Goal: Transaction & Acquisition: Book appointment/travel/reservation

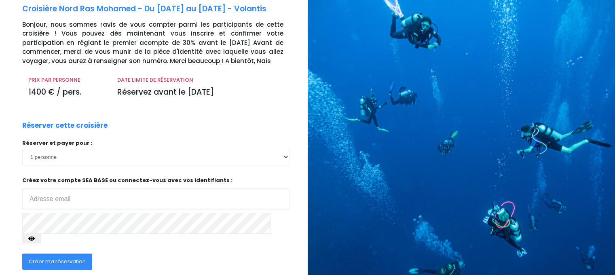
scroll to position [84, 0]
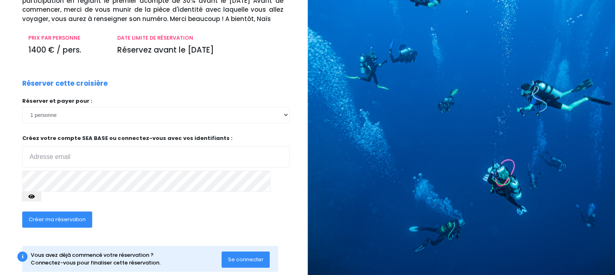
click at [46, 158] on input "email" at bounding box center [155, 156] width 267 height 21
type input "[EMAIL_ADDRESS][DOMAIN_NAME]"
click at [35, 197] on icon "button" at bounding box center [31, 197] width 6 height 0
click at [75, 216] on span "Créer ma réservation" at bounding box center [57, 220] width 57 height 8
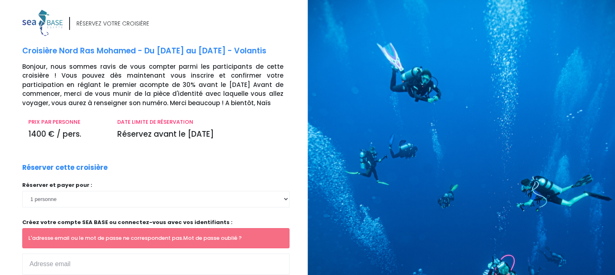
click at [194, 239] on link "Mot de passe oublié ?" at bounding box center [212, 238] width 59 height 8
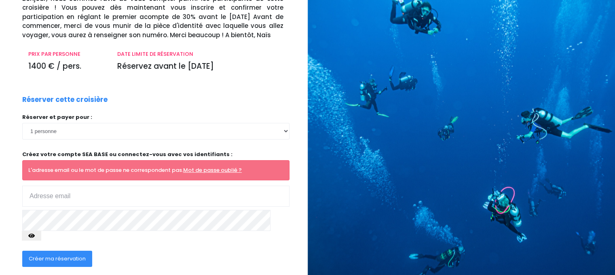
scroll to position [81, 0]
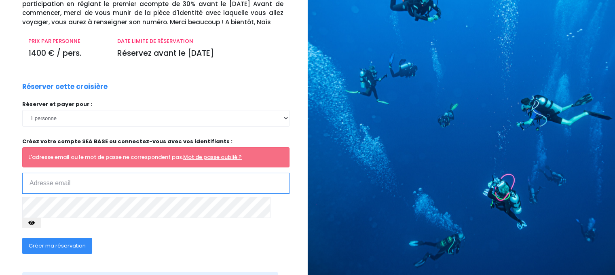
click at [148, 187] on input "email" at bounding box center [155, 183] width 267 height 21
type input "[EMAIL_ADDRESS][DOMAIN_NAME]"
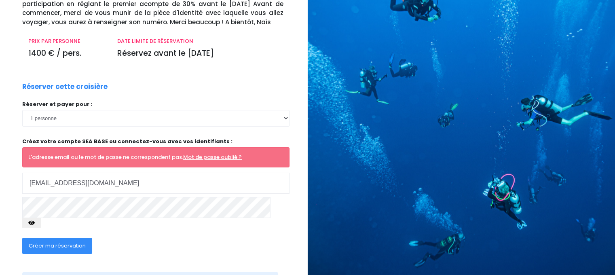
click at [75, 241] on button "Créer ma réservation" at bounding box center [57, 246] width 70 height 16
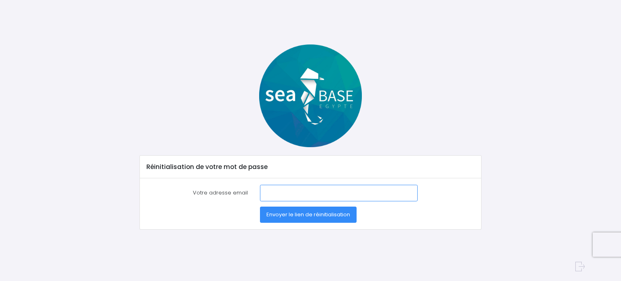
click at [267, 193] on input "Votre adresse email" at bounding box center [339, 193] width 158 height 16
type input "bigotl@wanadoo.fr"
click at [317, 211] on span "Envoyer le lien de réinitialisation" at bounding box center [309, 215] width 84 height 8
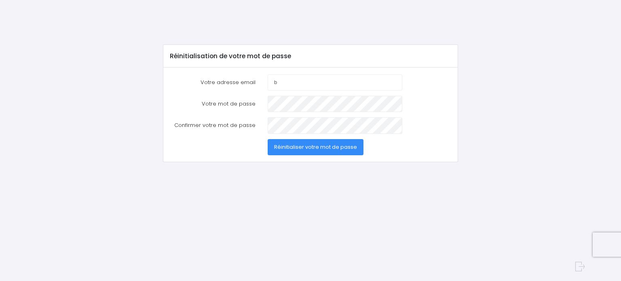
type input "[EMAIL_ADDRESS][DOMAIN_NAME]"
click at [338, 144] on span "Réinitialiser votre mot de passe" at bounding box center [315, 147] width 83 height 8
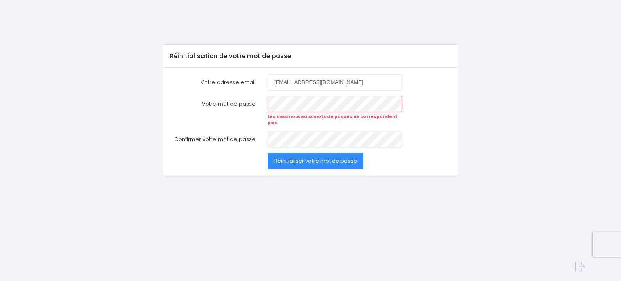
click at [303, 157] on span "Réinitialiser votre mot de passe" at bounding box center [315, 161] width 83 height 8
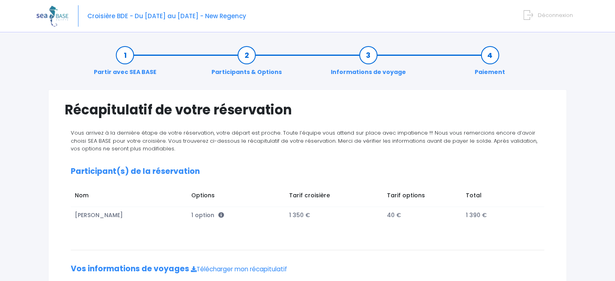
click at [127, 54] on link "Partir avec SEA BASE" at bounding box center [125, 63] width 71 height 25
click at [544, 13] on span "Déconnexion" at bounding box center [555, 15] width 35 height 8
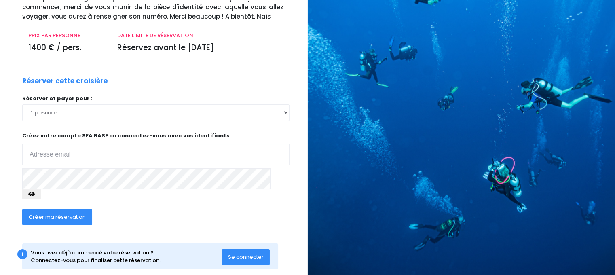
scroll to position [91, 0]
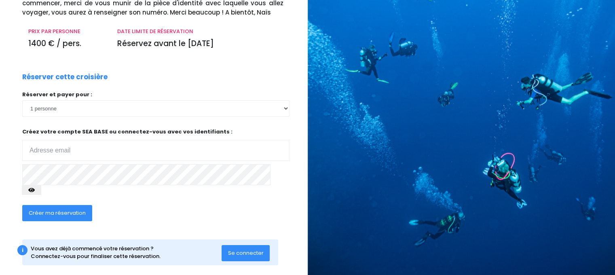
click at [248, 249] on span "Se connecter" at bounding box center [246, 253] width 36 height 8
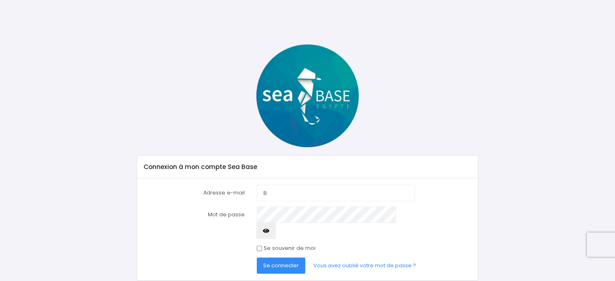
type input "bigotl@wanadoo.fr"
click at [285, 262] on span "Se connecter" at bounding box center [281, 266] width 36 height 8
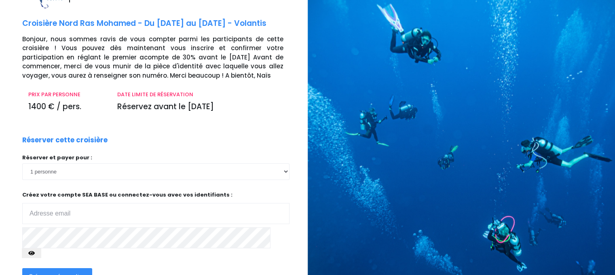
scroll to position [40, 0]
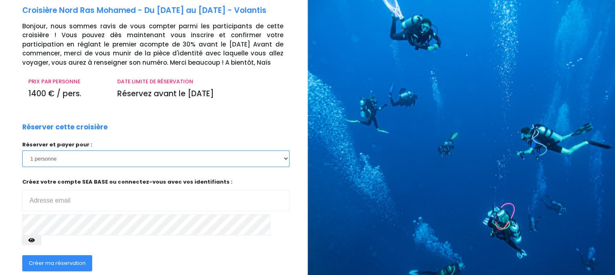
click at [285, 158] on select "1 personne" at bounding box center [155, 158] width 267 height 16
click at [22, 150] on select "1 personne" at bounding box center [155, 158] width 267 height 16
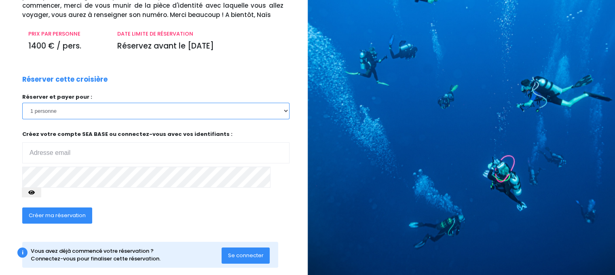
scroll to position [91, 0]
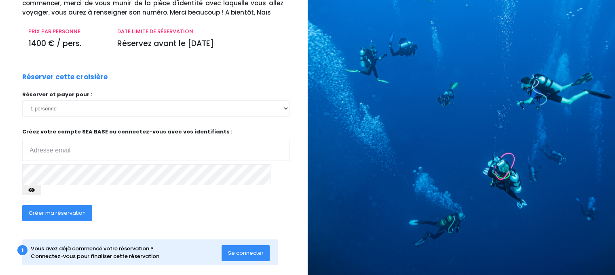
click at [255, 249] on span "Se connecter" at bounding box center [246, 253] width 36 height 8
click at [79, 152] on input "email" at bounding box center [155, 150] width 267 height 21
type input "bigotl@wanadoo.fr"
click at [53, 209] on span "Créer ma réservation" at bounding box center [57, 213] width 57 height 8
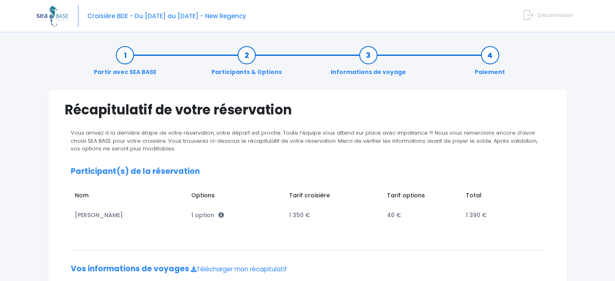
click at [548, 17] on span "Déconnexion" at bounding box center [555, 15] width 35 height 8
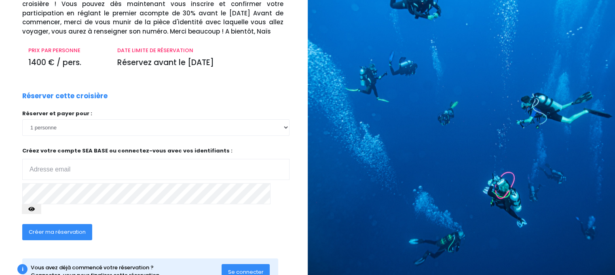
scroll to position [81, 0]
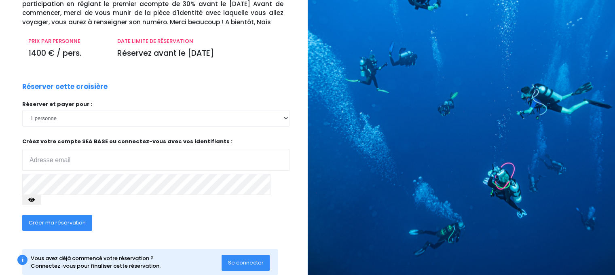
click at [113, 160] on input "email" at bounding box center [155, 160] width 267 height 21
type input "[EMAIL_ADDRESS][DOMAIN_NAME]"
click at [35, 200] on icon "button" at bounding box center [31, 200] width 6 height 0
click at [51, 219] on span "Créer ma réservation" at bounding box center [57, 223] width 57 height 8
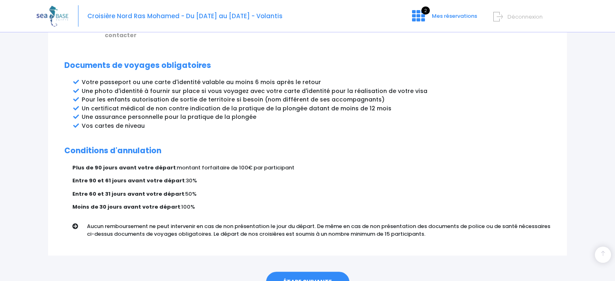
scroll to position [445, 0]
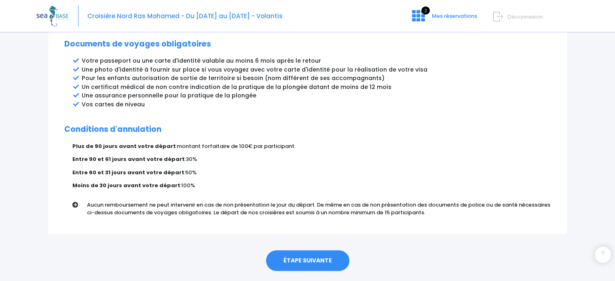
click at [324, 250] on link "ÉTAPE SUIVANTE" at bounding box center [307, 260] width 83 height 21
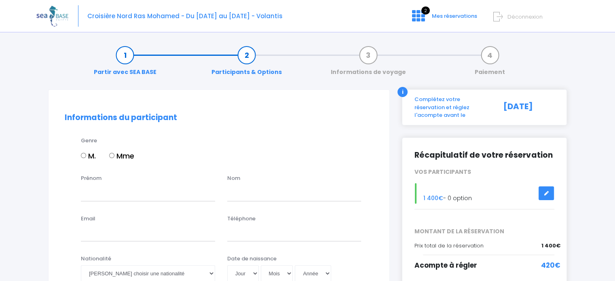
click at [82, 155] on input "M." at bounding box center [83, 155] width 5 height 5
radio input "true"
click at [83, 190] on input "Prénom" at bounding box center [148, 193] width 134 height 16
type input "Christophe"
type input "BIGOT"
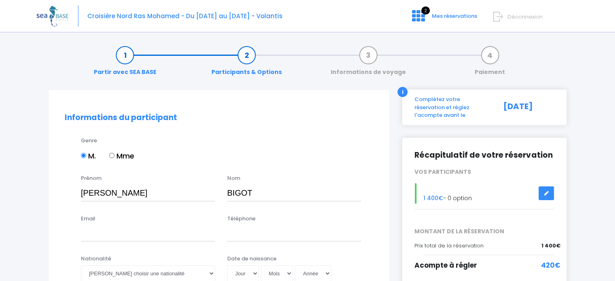
type input "bigotl@wanadoo.fr"
type input "0661957544"
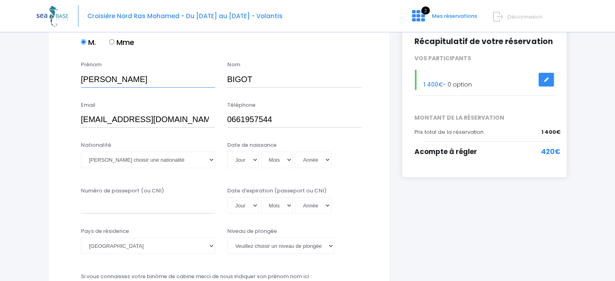
scroll to position [121, 0]
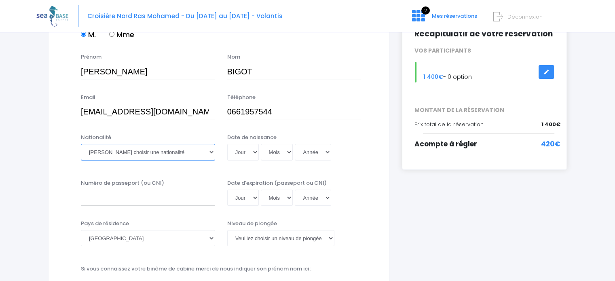
click at [209, 152] on select "Veuillez choisir une nationalité Afghane Albanaise Algerienne Allemande America…" at bounding box center [148, 152] width 134 height 16
select select "Française"
click at [81, 144] on select "Veuillez choisir une nationalité Afghane Albanaise Algerienne Allemande America…" at bounding box center [148, 152] width 134 height 16
click at [253, 150] on select "Jour 01 02 03 04 05 06 07 08 09 10 11 12 13 14 15 16 17 18 19 20 21 22 23 24 25…" at bounding box center [243, 152] width 32 height 16
select select "05"
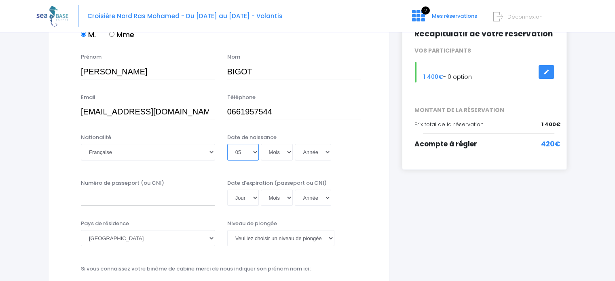
click at [227, 144] on select "Jour 01 02 03 04 05 06 07 08 09 10 11 12 13 14 15 16 17 18 19 20 21 22 23 24 25…" at bounding box center [243, 152] width 32 height 16
click at [288, 155] on select "Mois 01 02 03 04 05 06 07 08 09 10 11 12" at bounding box center [277, 152] width 32 height 16
select select "01"
click at [261, 144] on select "Mois 01 02 03 04 05 06 07 08 09 10 11 12" at bounding box center [277, 152] width 32 height 16
click at [325, 152] on select "Année 2045 2044 2043 2042 2041 2040 2039 2038 2037 2036 2035 2034 2033 2032 203…" at bounding box center [313, 152] width 36 height 16
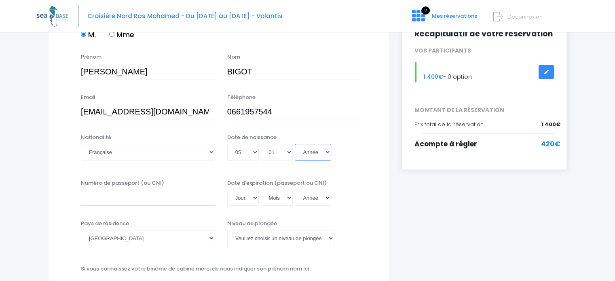
select select "1961"
click at [295, 144] on select "Année 2045 2044 2043 2042 2041 2040 2039 2038 2037 2036 2035 2034 2033 2032 203…" at bounding box center [313, 152] width 36 height 16
type input "1961-01-05"
click at [142, 200] on input "Numéro de passeport (ou CNI)" at bounding box center [148, 198] width 134 height 16
type input "16AV21577"
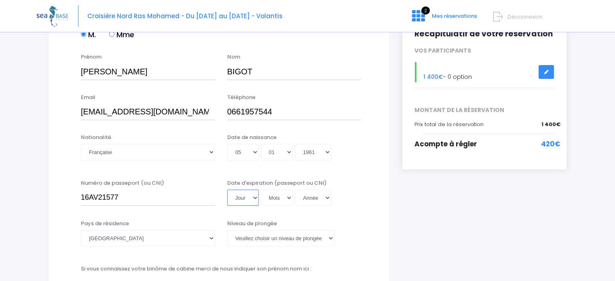
click at [254, 199] on select "Jour 01 02 03 04 05 06 07 08 09 10 11 12 13 14 15 16 17 18 19 20 21 22 23 24 25…" at bounding box center [243, 198] width 32 height 16
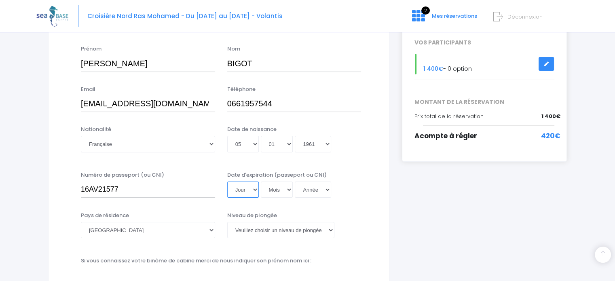
scroll to position [139, 0]
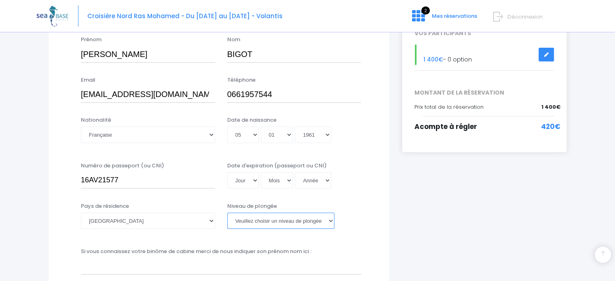
click at [333, 220] on select "Veuillez choisir un niveau de plongée Non plongeur Junior OW diver Adventure OW…" at bounding box center [280, 221] width 107 height 16
select select "N2"
click at [227, 213] on select "Veuillez choisir un niveau de plongée Non plongeur Junior OW diver Adventure OW…" at bounding box center [280, 221] width 107 height 16
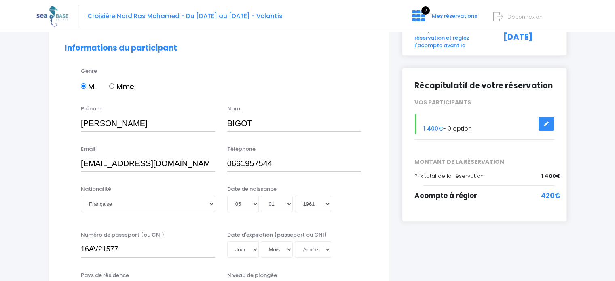
scroll to position [81, 0]
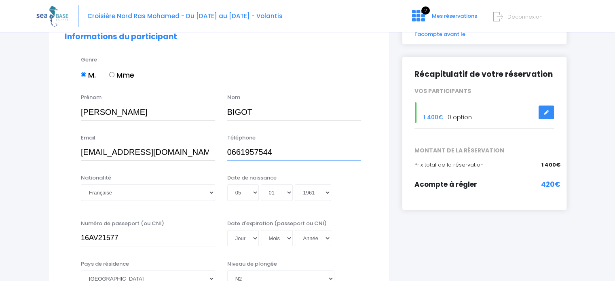
drag, startPoint x: 275, startPoint y: 150, endPoint x: 228, endPoint y: 171, distance: 51.8
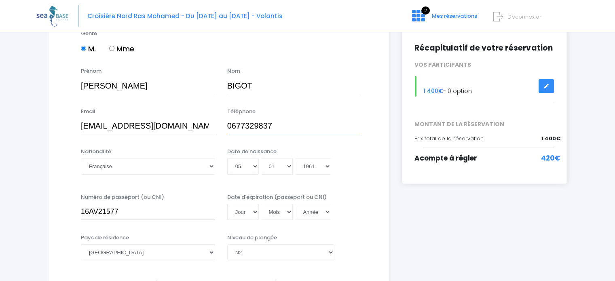
scroll to position [121, 0]
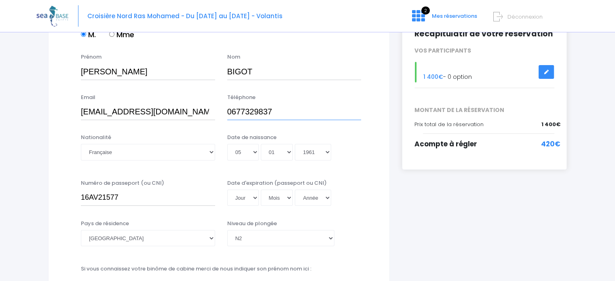
type input "0677329837"
click at [254, 199] on select "Jour 01 02 03 04 05 06 07 08 09 10 11 12 13 14 15 16 17 18 19 20 21 22 23 24 25…" at bounding box center [243, 198] width 32 height 16
select select "19"
click at [227, 190] on select "Jour 01 02 03 04 05 06 07 08 09 10 11 12 13 14 15 16 17 18 19 20 21 22 23 24 25…" at bounding box center [243, 198] width 32 height 16
click at [289, 199] on select "Mois 01 02 03 04 05 06 07 08 09 10 11 12" at bounding box center [277, 198] width 32 height 16
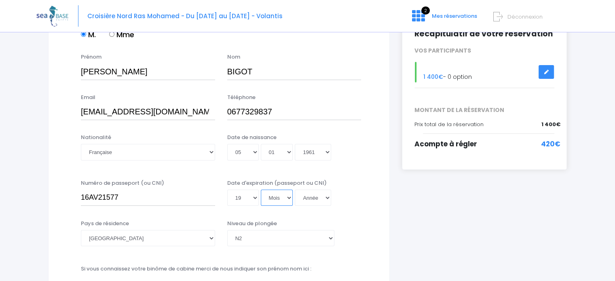
select select "04"
click at [261, 190] on select "Mois 01 02 03 04 05 06 07 08 09 10 11 12" at bounding box center [277, 198] width 32 height 16
click at [328, 199] on select "Année 2045 2044 2043 2042 2041 2040 2039 2038 2037 2036 2035 2034 2033 2032 203…" at bounding box center [313, 198] width 36 height 16
select select "2016"
click at [295, 206] on select "Année 2045 2044 2043 2042 2041 2040 2039 2038 2037 2036 2035 2034 2033 2032 203…" at bounding box center [313, 198] width 36 height 16
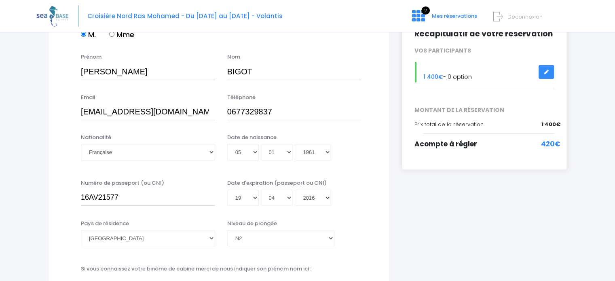
type input "2016-04-19"
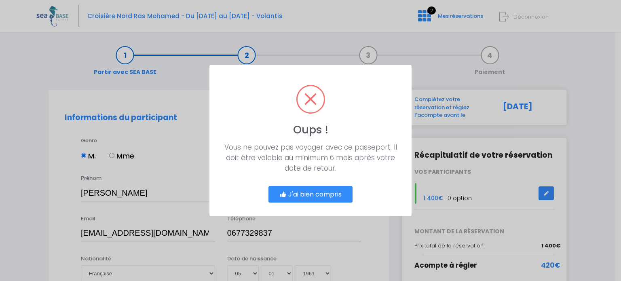
click at [321, 191] on button "J'ai bien compris" at bounding box center [311, 194] width 84 height 17
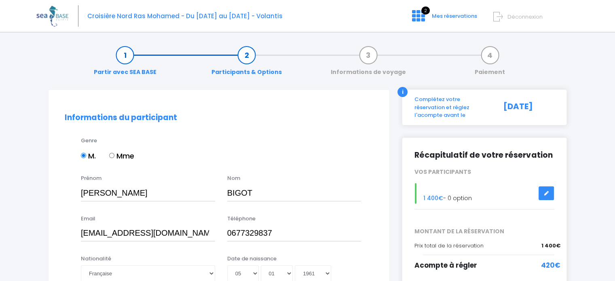
scroll to position [178, 0]
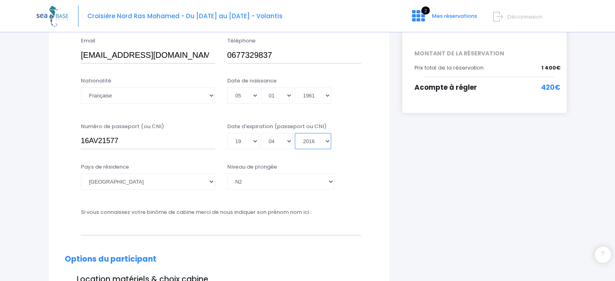
click at [328, 140] on select "Année 2045 2044 2043 2042 2041 2040 2039 2038 2037 2036 2035 2034 2033 2032 203…" at bounding box center [313, 141] width 36 height 16
select select "2026"
click at [295, 149] on select "Année 2045 2044 2043 2042 2041 2040 2039 2038 2037 2036 2035 2034 2033 2032 203…" at bounding box center [313, 141] width 36 height 16
type input "2026-04-19"
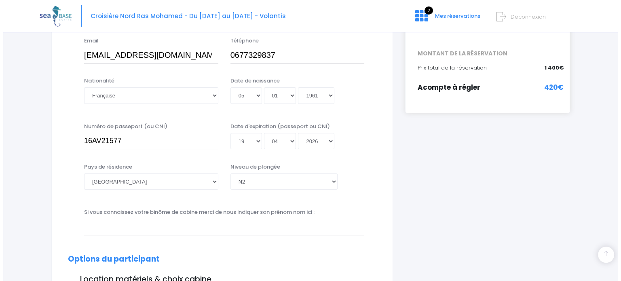
scroll to position [0, 0]
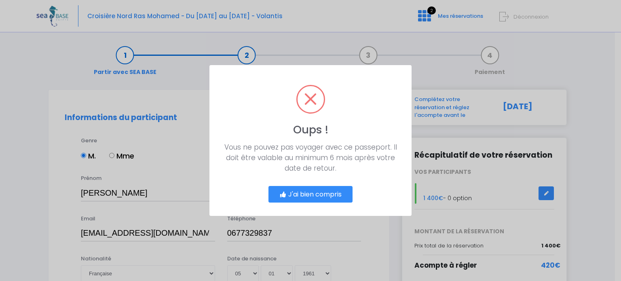
click at [310, 97] on span at bounding box center [311, 99] width 26 height 26
click at [314, 191] on button "J'ai bien compris" at bounding box center [311, 194] width 84 height 17
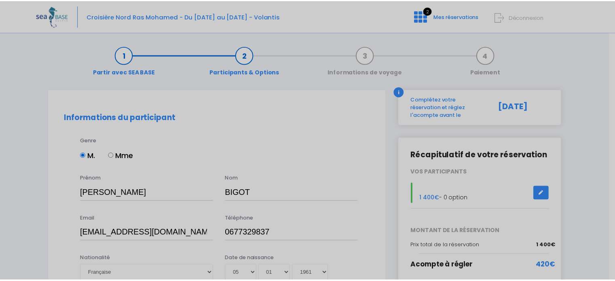
scroll to position [178, 0]
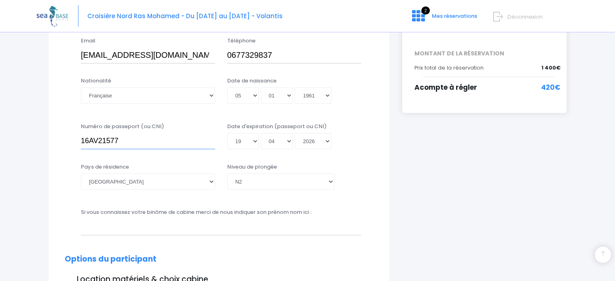
drag, startPoint x: 104, startPoint y: 135, endPoint x: 70, endPoint y: 136, distance: 33.6
click at [70, 136] on div "Numéro de passeport (ou CNI) 16AV21577 Date d'expiration (passeport ou CNI) Jou…" at bounding box center [219, 139] width 321 height 32
type input "120576101820"
click at [256, 143] on select "Jour 01 02 03 04 05 06 07 08 09 10 11 12 13 14 15 16 17 18 19 20 21 22 23 24 25…" at bounding box center [243, 141] width 32 height 16
select select "28"
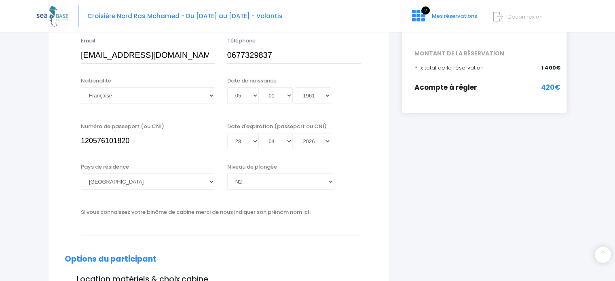
click at [227, 149] on select "Jour 01 02 03 04 05 06 07 08 09 10 11 12 13 14 15 16 17 18 19 20 21 22 23 24 25…" at bounding box center [243, 141] width 32 height 16
type input "2026-04-28"
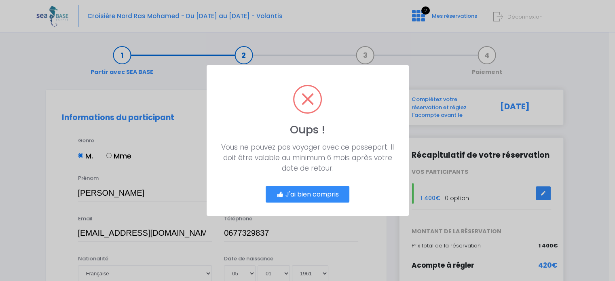
scroll to position [0, 0]
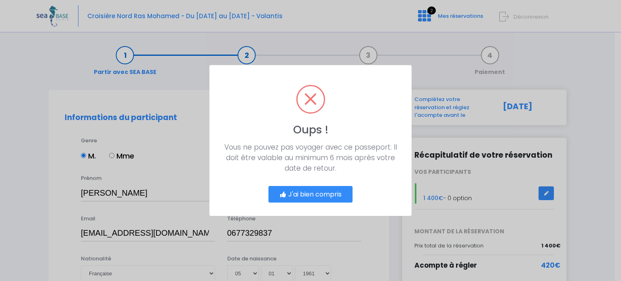
click at [318, 195] on button "J'ai bien compris" at bounding box center [311, 194] width 84 height 17
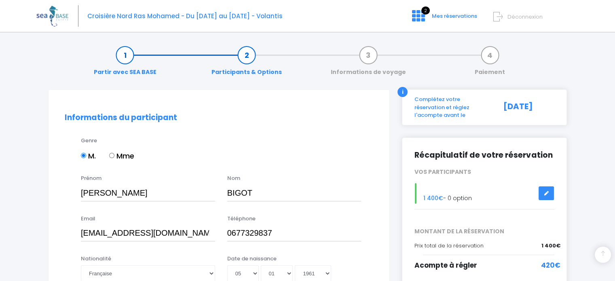
scroll to position [178, 0]
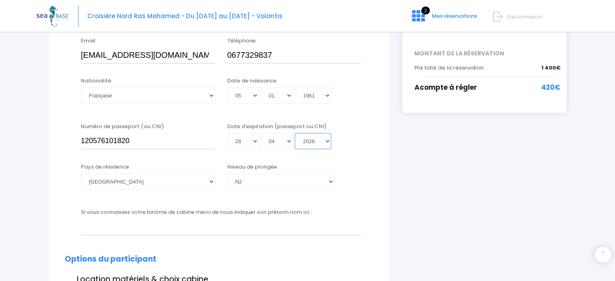
click at [327, 141] on select "Année 2045 2044 2043 2042 2041 2040 2039 2038 2037 2036 2035 2034 2033 2032 203…" at bounding box center [313, 141] width 36 height 16
click at [325, 140] on select "Année 2045 2044 2043 2042 2041 2040 2039 2038 2037 2036 2035 2034 2033 2032 203…" at bounding box center [313, 141] width 36 height 16
select select "2027"
click at [295, 149] on select "Année 2045 2044 2043 2042 2041 2040 2039 2038 2037 2036 2035 2034 2033 2032 203…" at bounding box center [313, 141] width 36 height 16
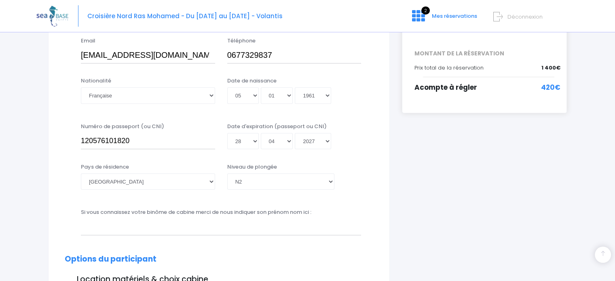
type input "2027-04-28"
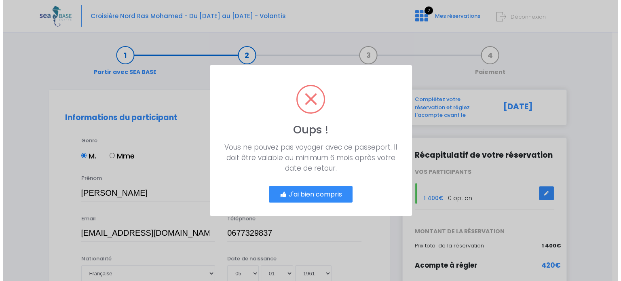
scroll to position [0, 0]
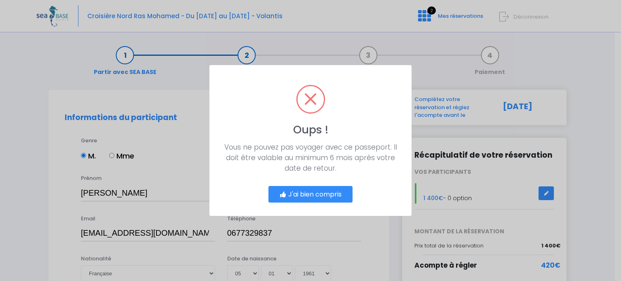
click at [319, 193] on button "J'ai bien compris" at bounding box center [311, 194] width 84 height 17
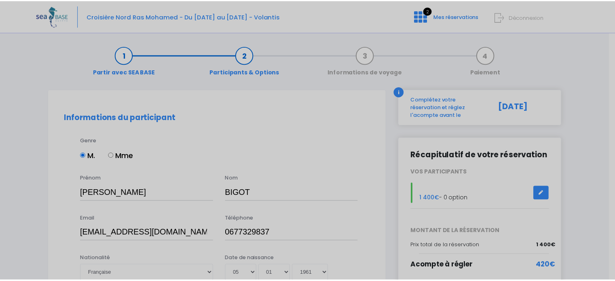
scroll to position [178, 0]
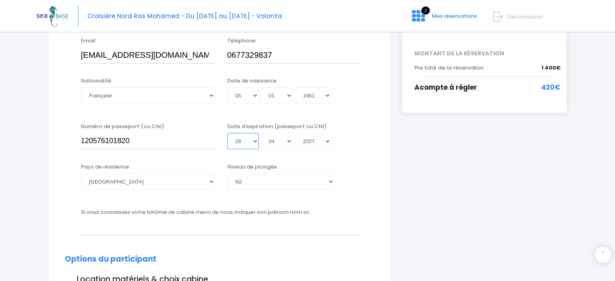
click at [254, 143] on select "Jour 01 02 03 04 05 06 07 08 09 10 11 12 13 14 15 16 17 18 19 20 21 22 23 24 25…" at bounding box center [243, 141] width 32 height 16
select select
click at [227, 133] on select "Jour 01 02 03 04 05 06 07 08 09 10 11 12 13 14 15 16 17 18 19 20 21 22 23 24 25…" at bounding box center [243, 141] width 32 height 16
click at [289, 142] on select "Mois 01 02 03 04 05 06 07 08 09 10 11 12" at bounding box center [277, 141] width 32 height 16
select select
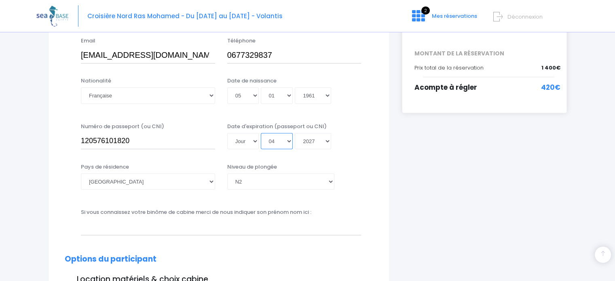
click at [261, 133] on select "Mois 01 02 03 04 05 06 07 08 09 10 11 12" at bounding box center [277, 141] width 32 height 16
click at [329, 142] on select "Année 2045 2044 2043 2042 2041 2040 2039 2038 2037 2036 2035 2034 2033 2032 203…" at bounding box center [313, 141] width 36 height 16
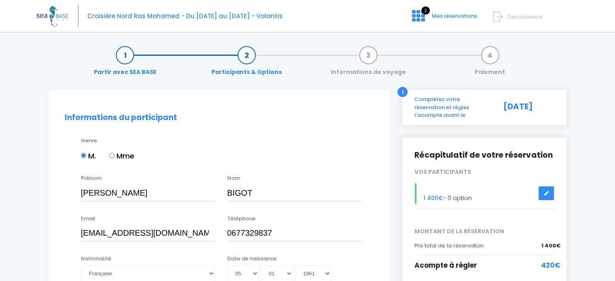
scroll to position [121, 0]
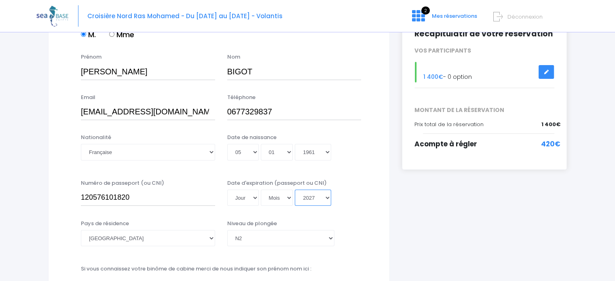
click at [325, 201] on select "Année 2045 2044 2043 2042 2041 2040 2039 2038 2037 2036 2035 2034 2033 2032 203…" at bounding box center [313, 198] width 36 height 16
select select
click at [295, 190] on select "Année 2045 2044 2043 2042 2041 2040 2039 2038 2037 2036 2035 2034 2033 2032 203…" at bounding box center [313, 198] width 36 height 16
click at [254, 199] on select "Jour 01 02 03 04 05 06 07 08 09 10 11 12 13 14 15 16 17 18 19 20 21 22 23 24 25…" at bounding box center [243, 198] width 32 height 16
select select "29"
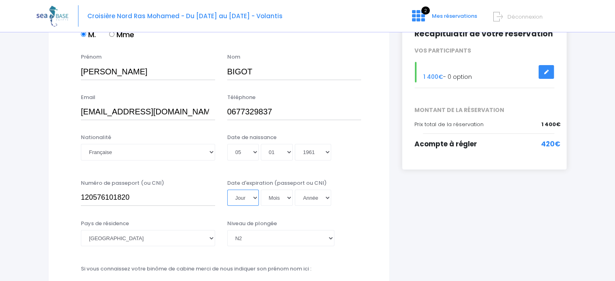
click at [227, 190] on select "Jour 01 02 03 04 05 06 07 08 09 10 11 12 13 14 15 16 17 18 19 20 21 22 23 24 25…" at bounding box center [243, 198] width 32 height 16
click at [288, 197] on select "Mois 01 02 03 04 05 06 07 08 09 10 11 12" at bounding box center [277, 198] width 32 height 16
select select "05"
click at [261, 190] on select "Mois 01 02 03 04 05 06 07 08 09 10 11 12" at bounding box center [277, 198] width 32 height 16
click at [324, 197] on select "Année 2045 2044 2043 2042 2041 2040 2039 2038 2037 2036 2035 2034 2033 2032 203…" at bounding box center [313, 198] width 36 height 16
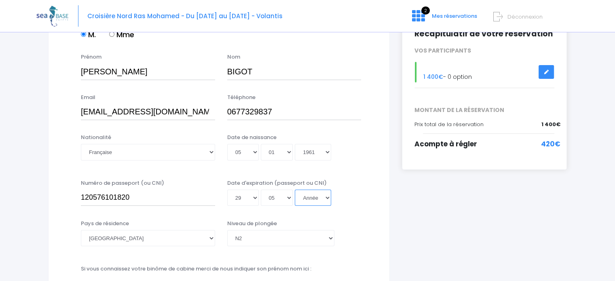
select select "2026"
click at [295, 206] on select "Année 2045 2044 2043 2042 2041 2040 2039 2038 2037 2036 2035 2034 2033 2032 203…" at bounding box center [313, 198] width 36 height 16
type input "2026-05-29"
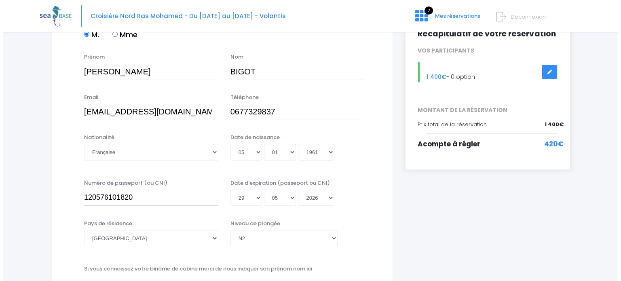
scroll to position [0, 0]
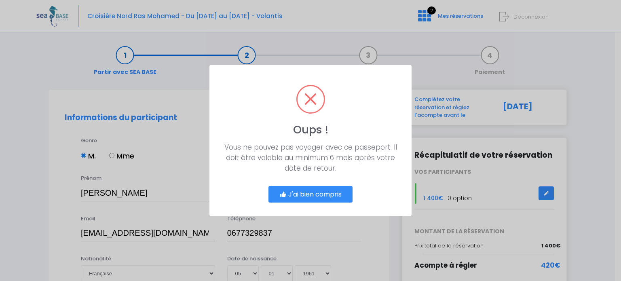
click at [320, 197] on button "J'ai bien compris" at bounding box center [311, 194] width 84 height 17
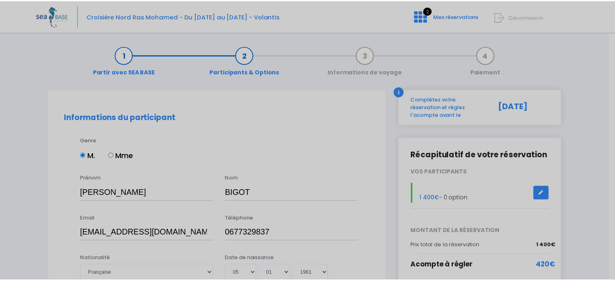
scroll to position [178, 0]
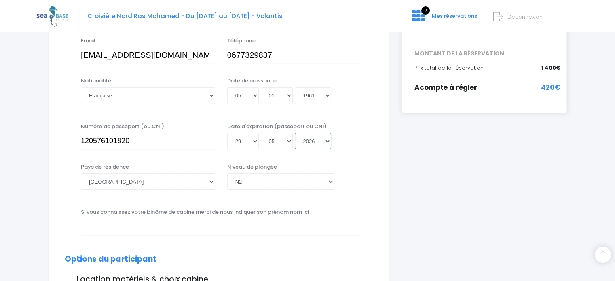
click at [328, 144] on select "Année 2045 2044 2043 2042 2041 2040 2039 2038 2037 2036 2035 2034 2033 2032 203…" at bounding box center [313, 141] width 36 height 16
select select "2027"
click at [295, 133] on select "Année 2045 2044 2043 2042 2041 2040 2039 2038 2037 2036 2035 2034 2033 2032 203…" at bounding box center [313, 141] width 36 height 16
type input "2027-05-29"
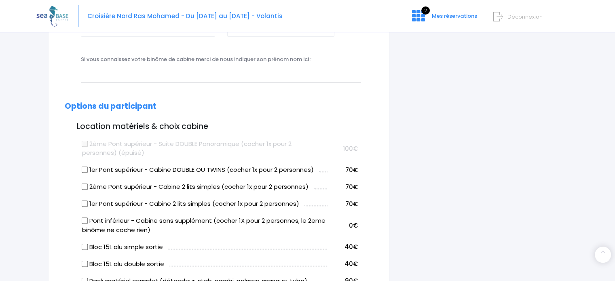
scroll to position [380, 0]
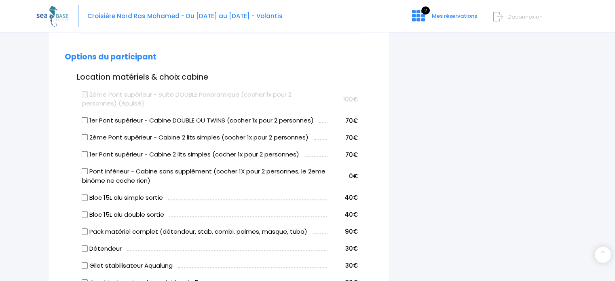
click at [86, 137] on input "2ème Pont supérieur - Cabine 2 lits simples (cocher 1x pour 2 personnes)" at bounding box center [85, 137] width 6 height 6
checkbox input "true"
click at [85, 194] on input "Bloc 15L alu simple sortie" at bounding box center [85, 197] width 6 height 6
checkbox input "true"
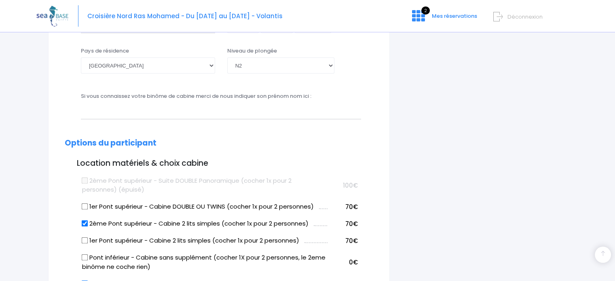
scroll to position [278, 0]
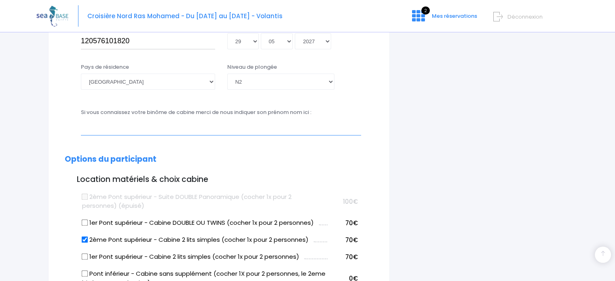
click at [91, 128] on input "text" at bounding box center [221, 127] width 280 height 16
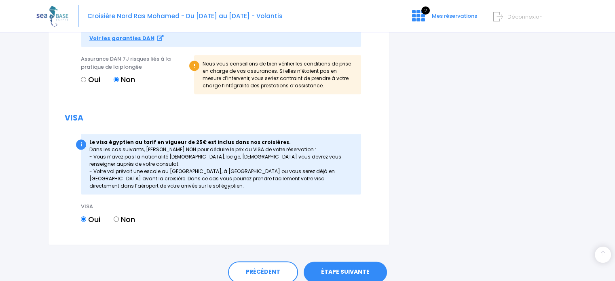
scroll to position [956, 0]
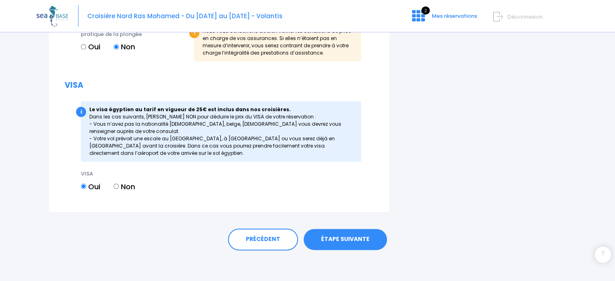
type input "Charles Edouard Yvonnet"
click at [346, 243] on link "ÉTAPE SUIVANTE" at bounding box center [345, 239] width 83 height 21
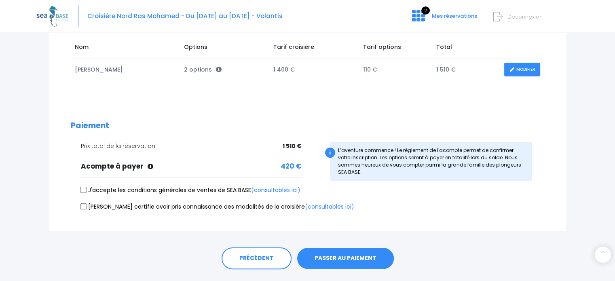
scroll to position [134, 0]
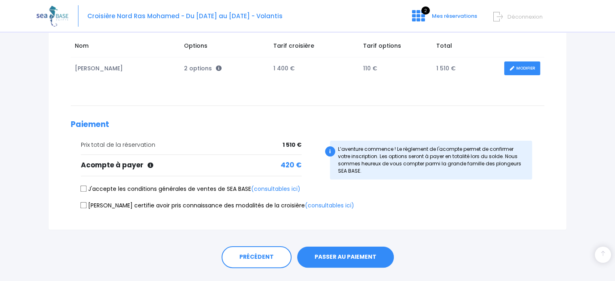
click at [83, 187] on input "J'accepte les conditions générales de ventes de SEA BASE (consultables ici)" at bounding box center [83, 189] width 6 height 6
checkbox input "true"
click at [84, 202] on input "[PERSON_NAME] certifie avoir pris connaissance des modalités de la croisière (c…" at bounding box center [83, 205] width 6 height 6
checkbox input "true"
click at [341, 250] on button "PASSER AU PAIEMENT" at bounding box center [345, 257] width 97 height 21
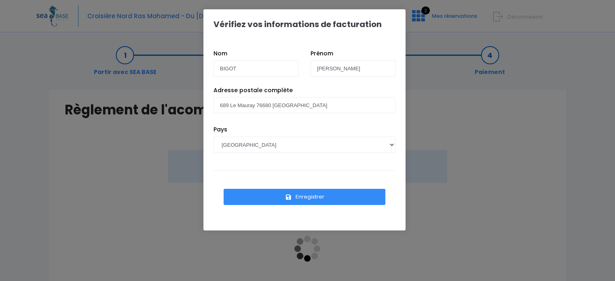
click at [315, 197] on button "Enregistrer" at bounding box center [305, 197] width 162 height 16
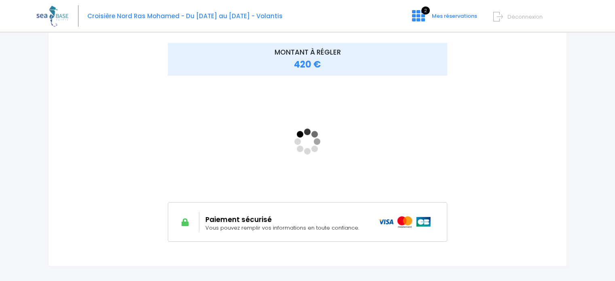
scroll to position [121, 0]
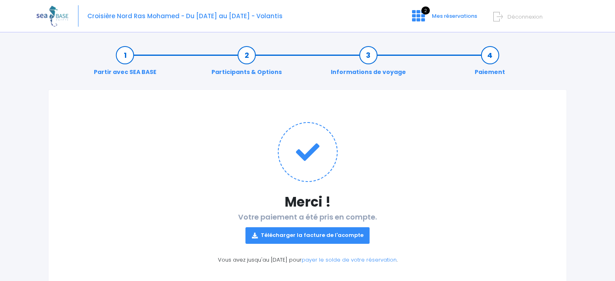
click at [317, 235] on link "Télécharger la facture de l'acompte" at bounding box center [308, 235] width 125 height 16
click at [426, 10] on span "2" at bounding box center [425, 10] width 8 height 8
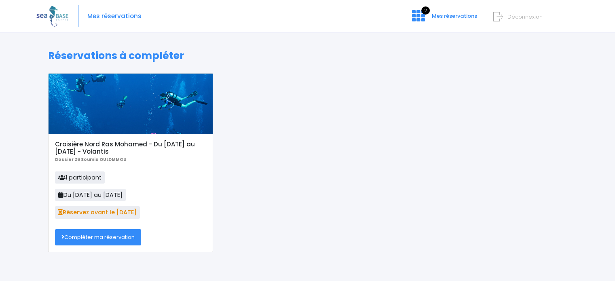
click at [79, 239] on link "Compléter ma réservation" at bounding box center [98, 237] width 86 height 16
click at [523, 15] on span "Déconnexion" at bounding box center [525, 17] width 35 height 8
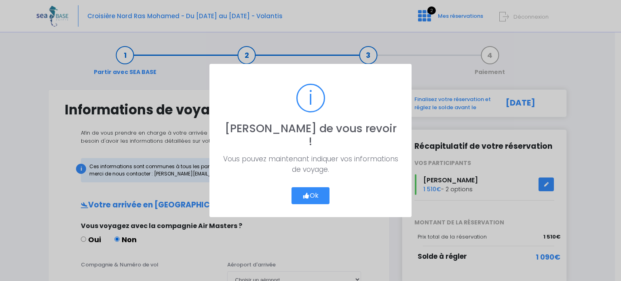
click at [305, 194] on button "Ok" at bounding box center [311, 195] width 38 height 17
